Goal: Find contact information: Find contact information

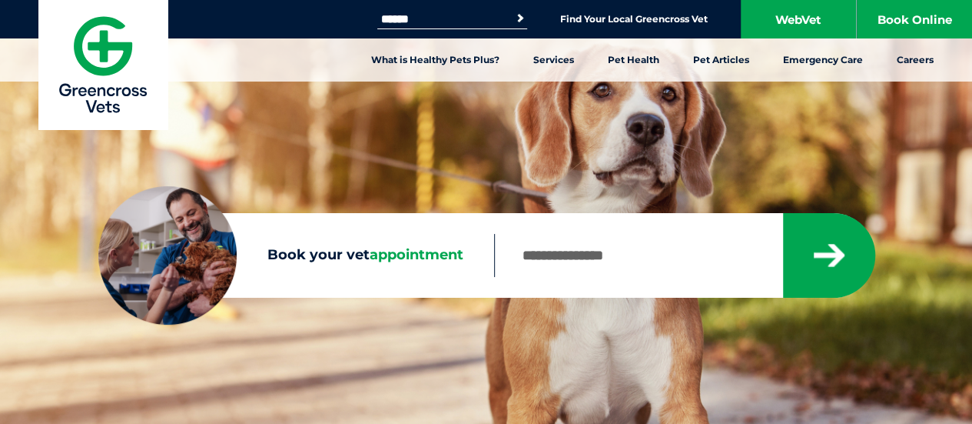
click at [470, 15] on input "Search for:" at bounding box center [442, 19] width 131 height 12
type input "*******"
click at [513, 11] on button "Search" at bounding box center [520, 18] width 15 height 15
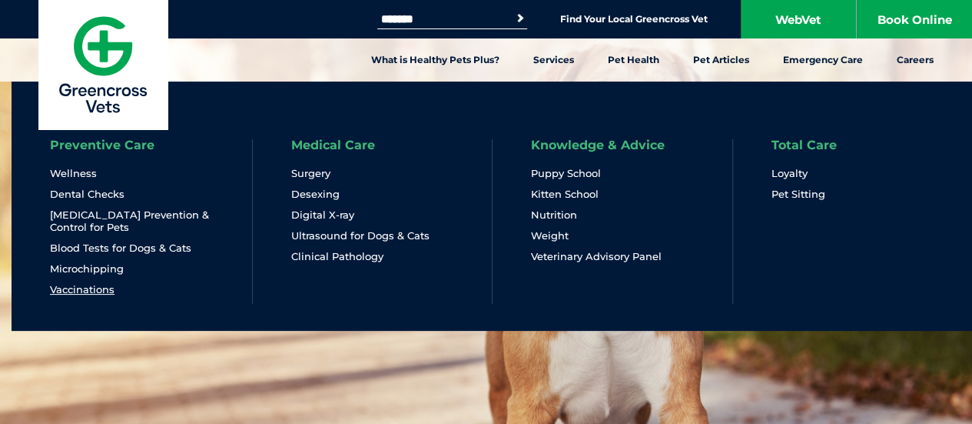
click at [98, 289] on link "Vaccinations" at bounding box center [82, 289] width 65 height 13
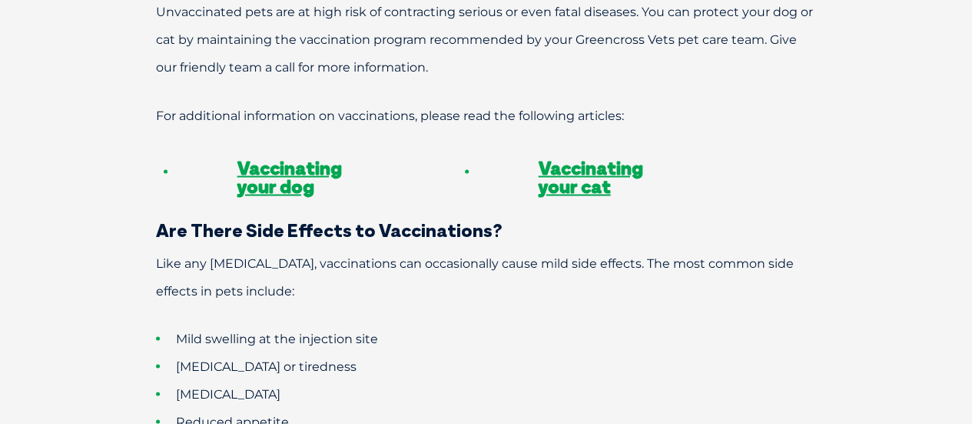
scroll to position [1287, 0]
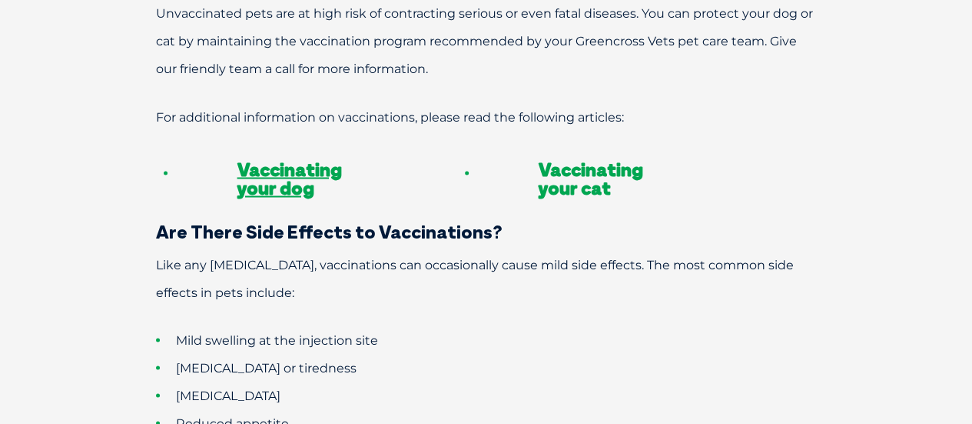
click at [547, 157] on link "Vaccinating your cat" at bounding box center [591, 178] width 105 height 42
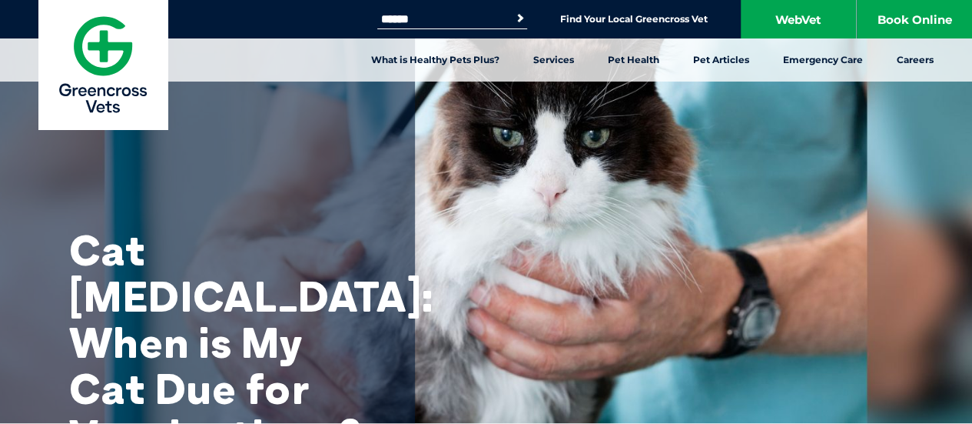
click at [430, 18] on input "Search for:" at bounding box center [442, 19] width 131 height 12
type input "*********"
click at [513, 11] on button "Search" at bounding box center [520, 18] width 15 height 15
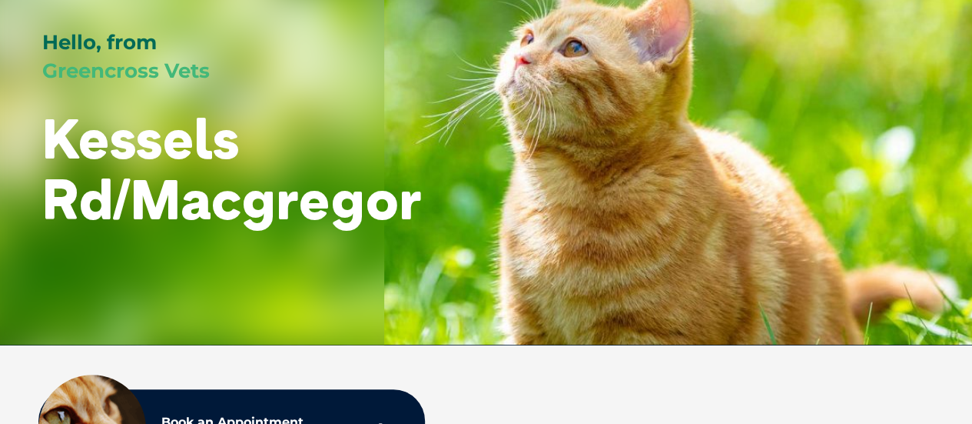
scroll to position [194, 0]
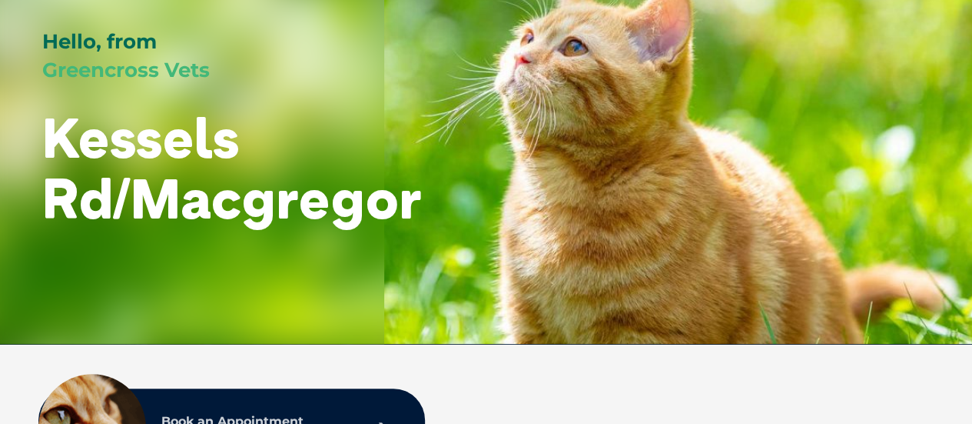
click at [249, 410] on link "Book an Appointment Online" at bounding box center [274, 427] width 241 height 40
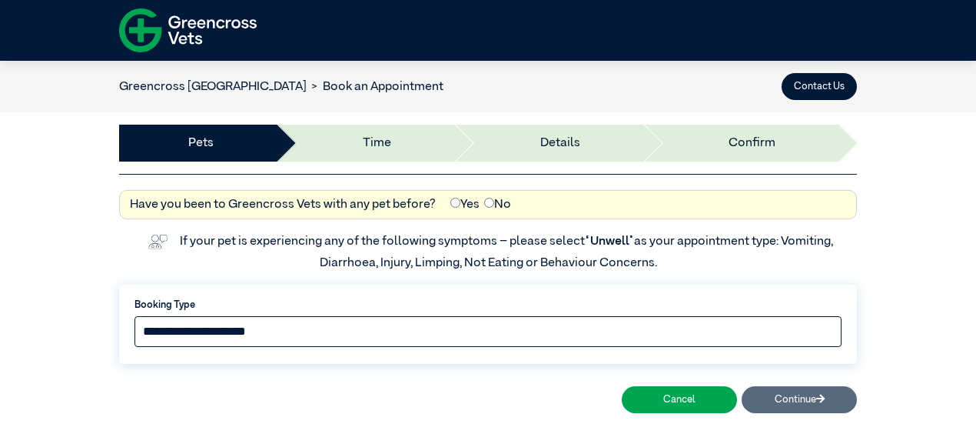
click at [683, 344] on select "**********" at bounding box center [488, 331] width 707 height 31
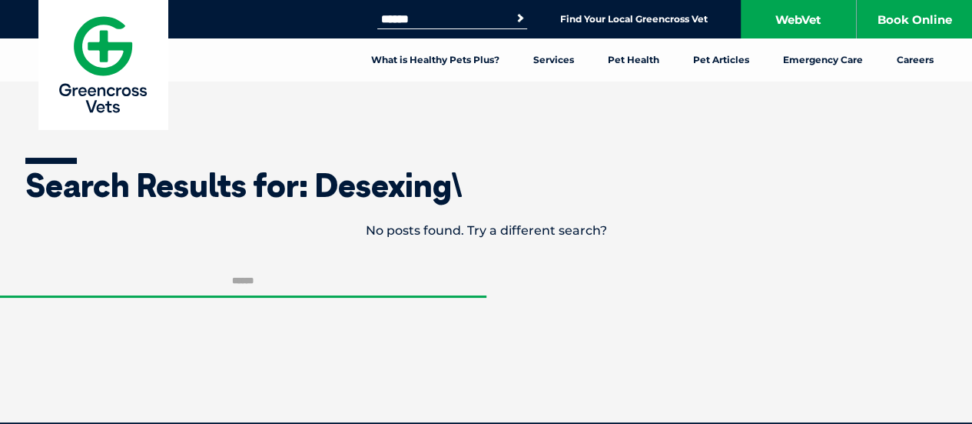
click at [467, 25] on form "Search for: Search" at bounding box center [452, 19] width 150 height 18
type input "********"
click at [513, 11] on button "Search" at bounding box center [520, 18] width 15 height 15
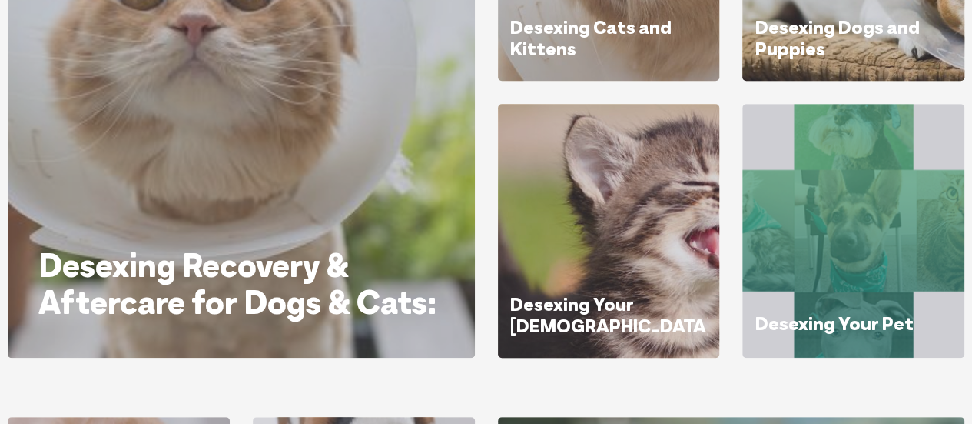
scroll to position [321, 0]
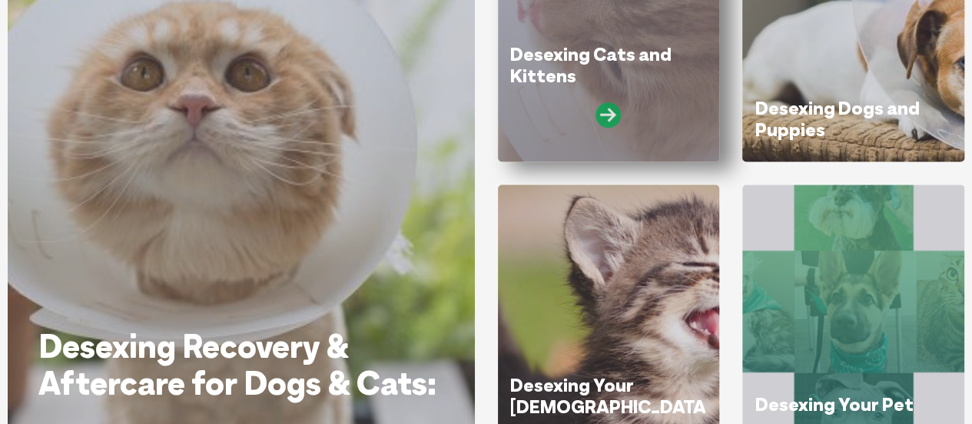
click at [616, 120] on icon at bounding box center [608, 114] width 25 height 25
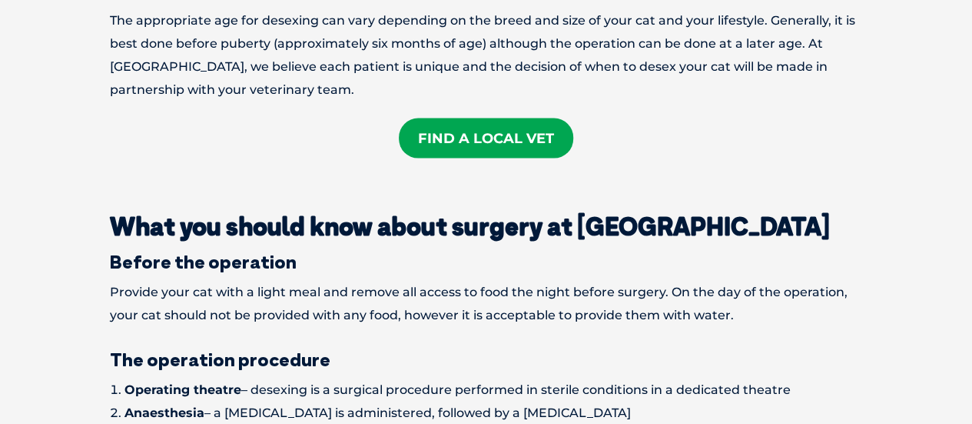
scroll to position [1588, 0]
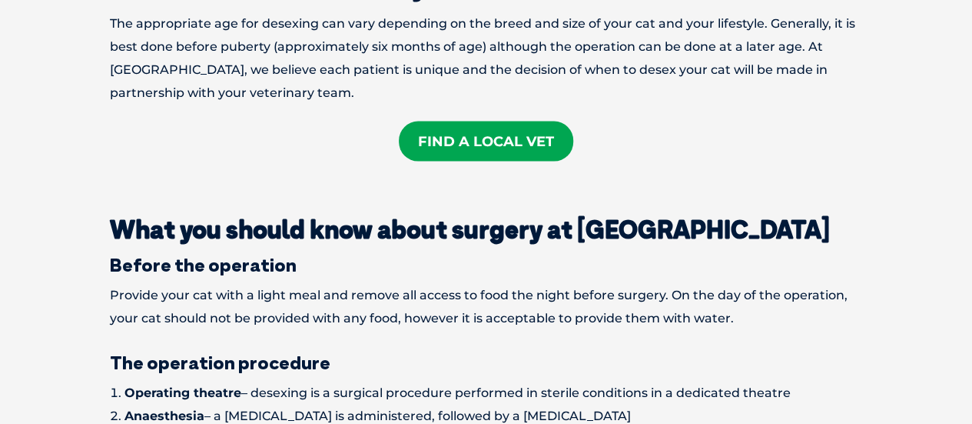
click at [467, 121] on link "Find A Local Vet" at bounding box center [486, 141] width 174 height 40
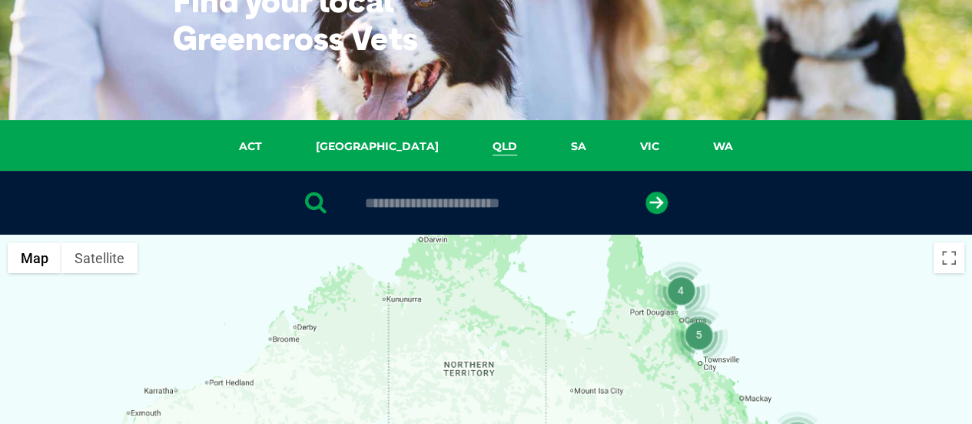
click at [466, 141] on link "QLD" at bounding box center [505, 147] width 78 height 18
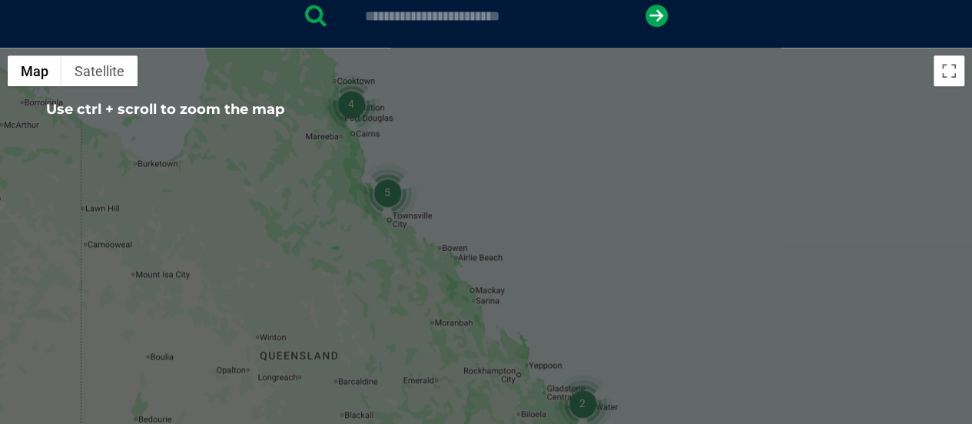
scroll to position [254, 0]
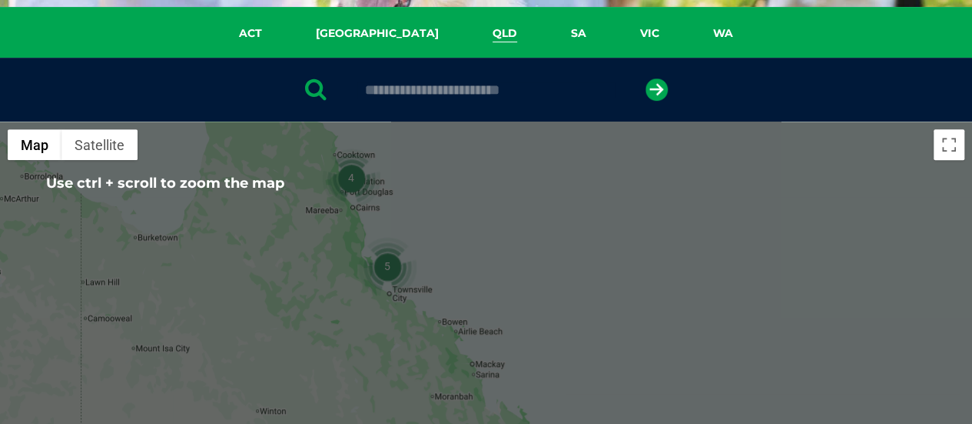
click at [424, 115] on div at bounding box center [486, 90] width 972 height 64
click at [415, 88] on input "text" at bounding box center [485, 89] width 257 height 15
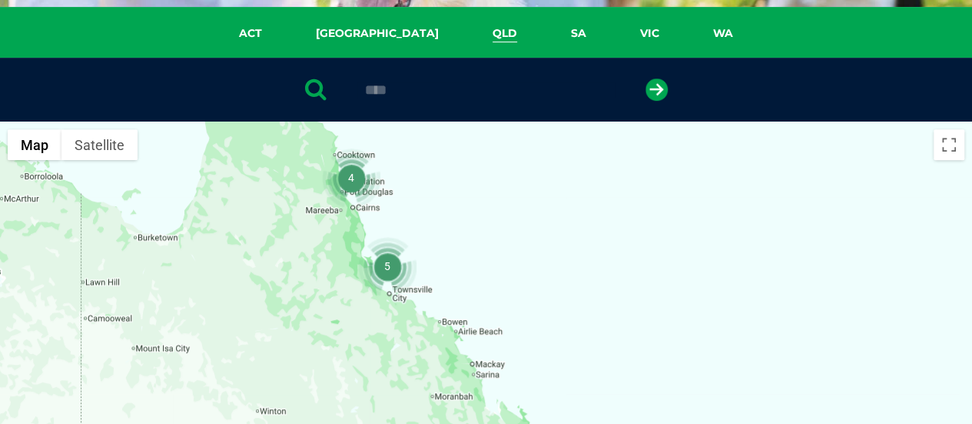
type input "****"
click at [646, 78] on button "submit" at bounding box center [657, 89] width 22 height 22
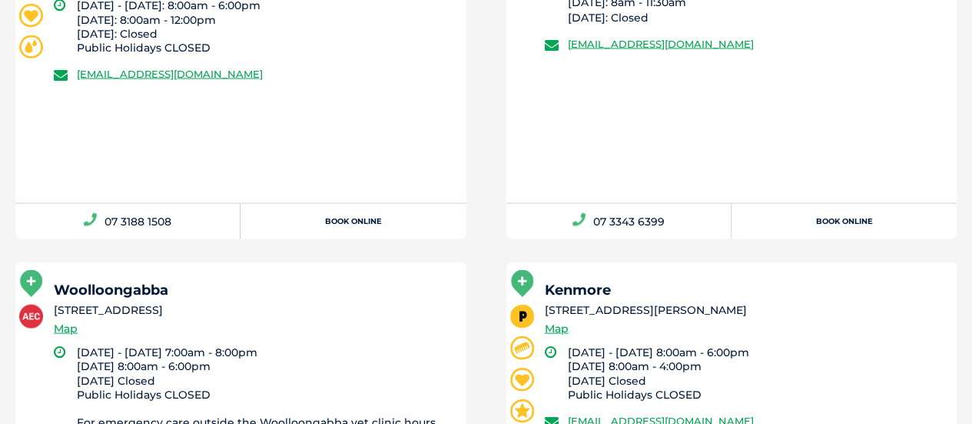
scroll to position [1645, 0]
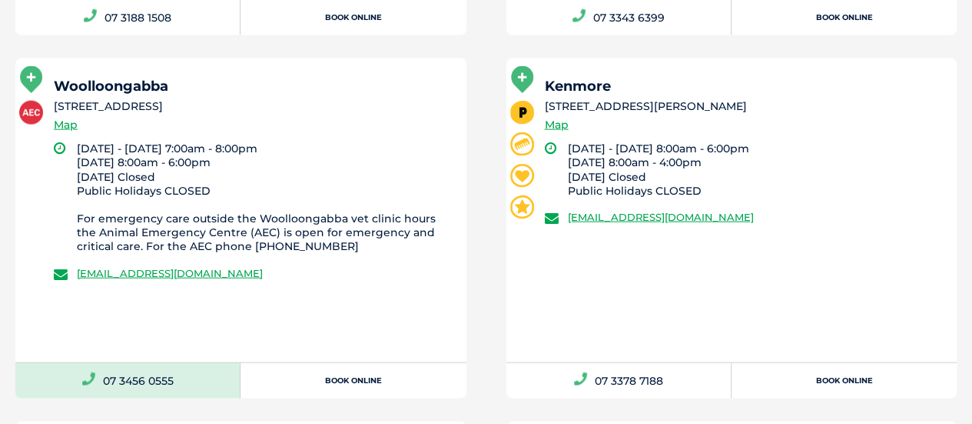
click at [203, 377] on link "07 3456 0555" at bounding box center [127, 380] width 225 height 35
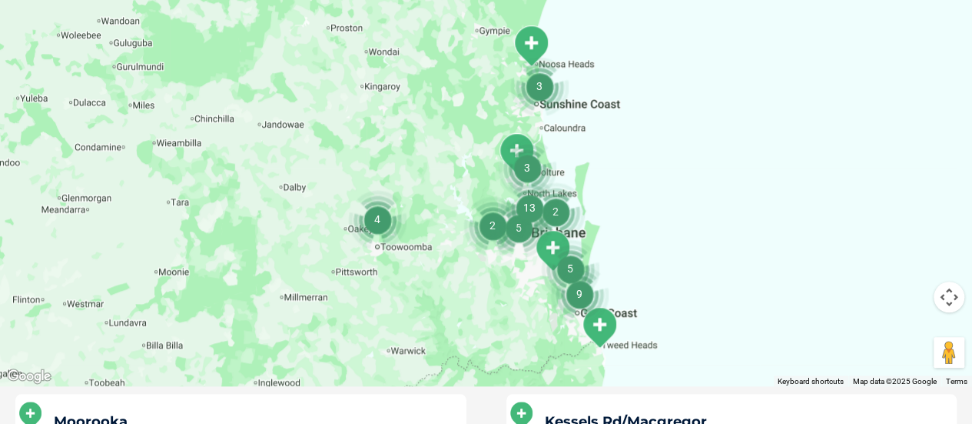
scroll to position [45, 0]
